Goal: Find specific page/section: Find specific page/section

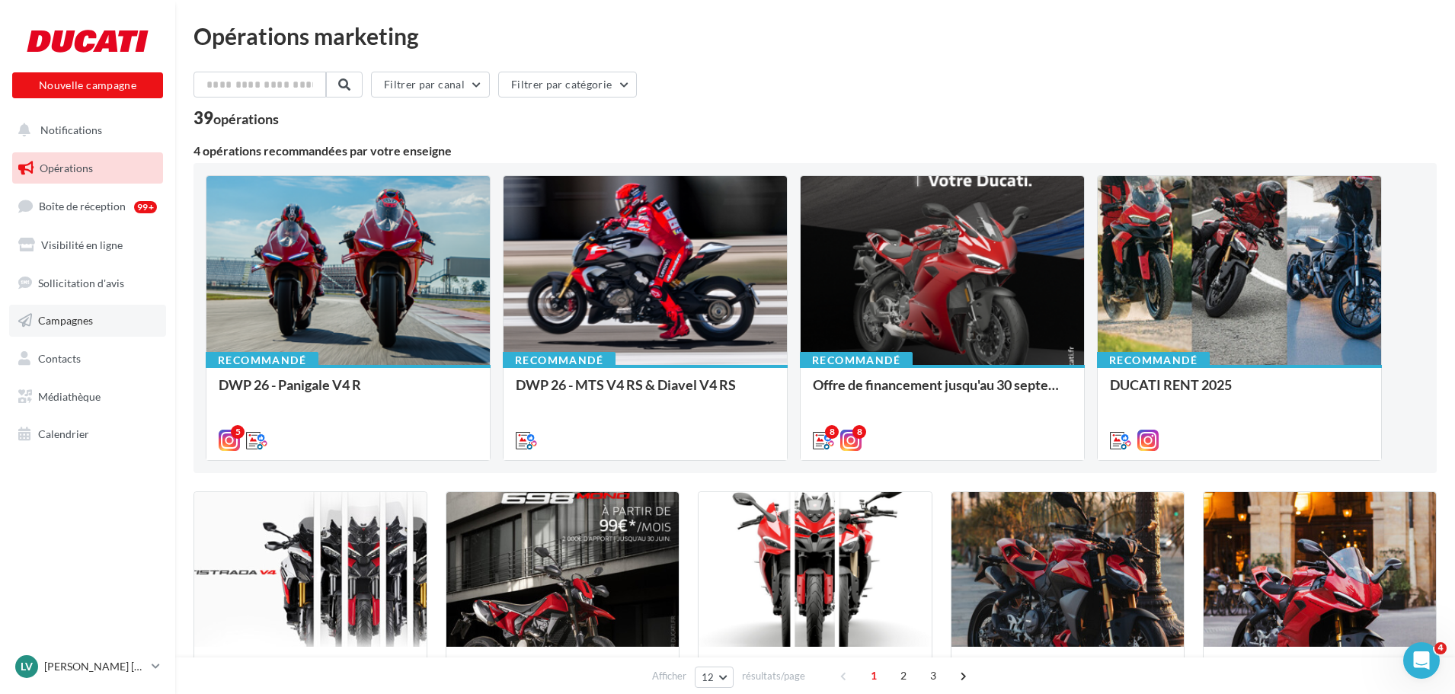
click at [64, 310] on link "Campagnes" at bounding box center [87, 321] width 157 height 32
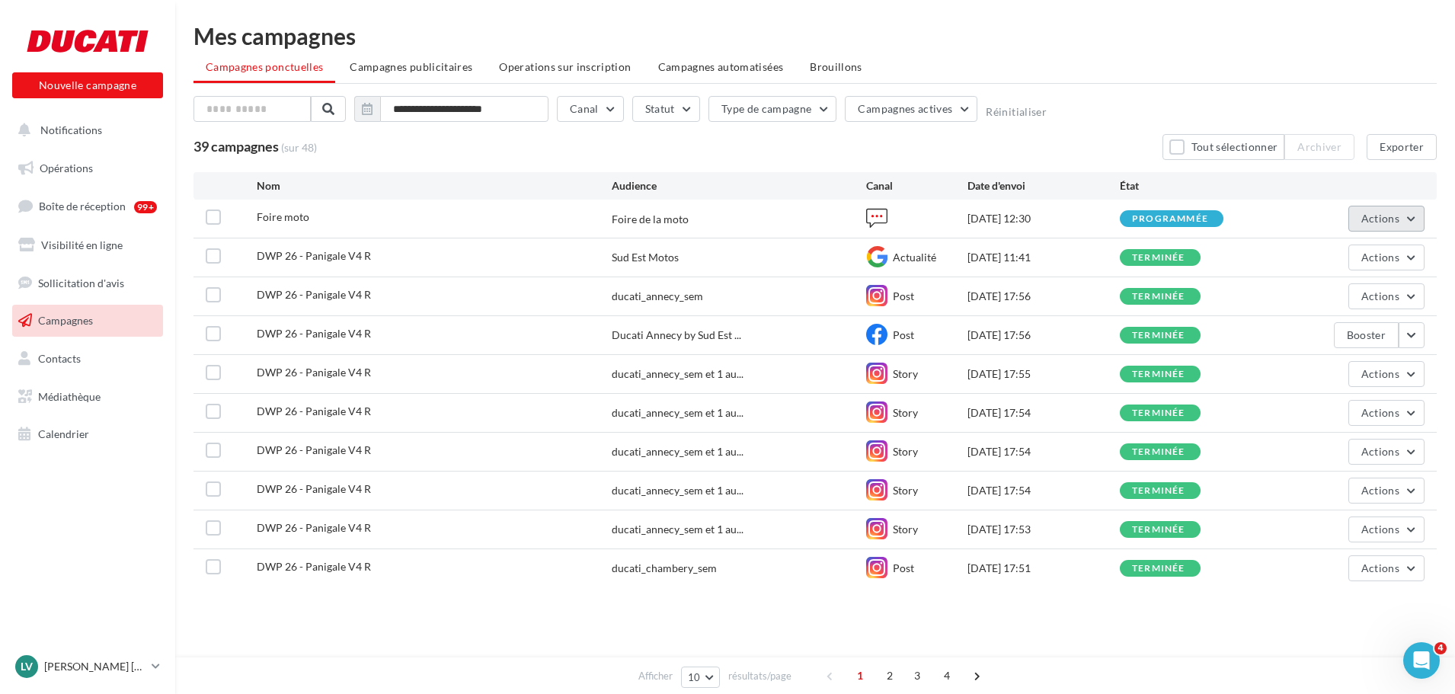
click at [1406, 214] on button "Actions" at bounding box center [1386, 219] width 76 height 26
click at [951, 225] on div at bounding box center [916, 218] width 101 height 23
click at [276, 220] on span "Foire moto" at bounding box center [283, 216] width 53 height 13
